Goal: Find contact information: Find contact information

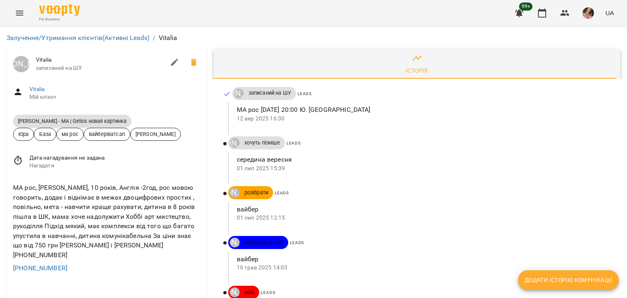
scroll to position [41, 0]
drag, startPoint x: 70, startPoint y: 216, endPoint x: 2, endPoint y: 220, distance: 67.9
copy link "+447427011177"
